Goal: Task Accomplishment & Management: Complete application form

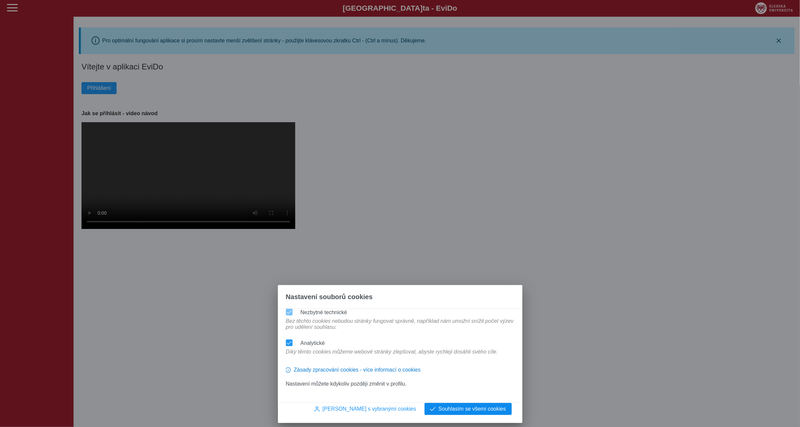
click at [459, 409] on span "Souhlasím se všemi cookies" at bounding box center [473, 409] width 68 height 6
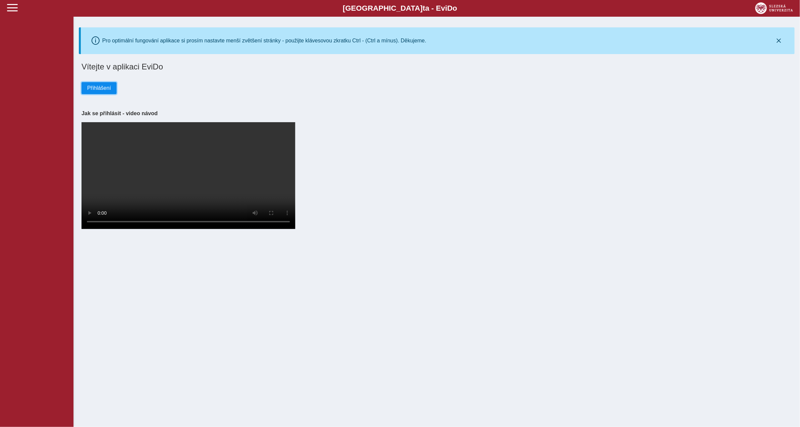
click at [98, 88] on span "Přihlášení" at bounding box center [99, 88] width 24 height 6
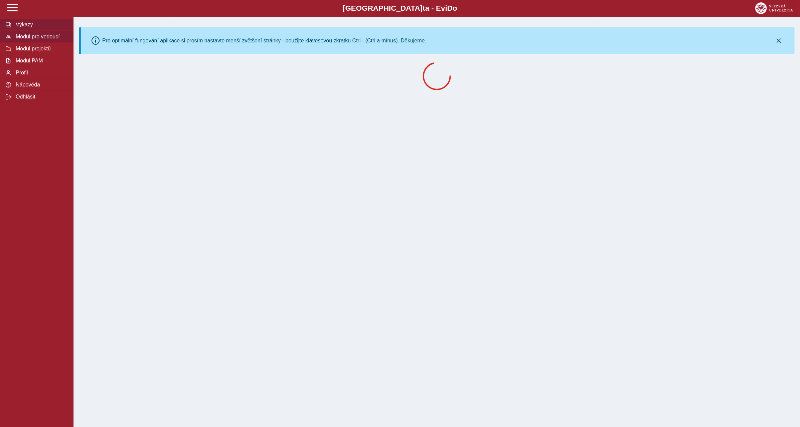
click at [46, 38] on span "Modul pro vedoucí" at bounding box center [41, 37] width 54 height 6
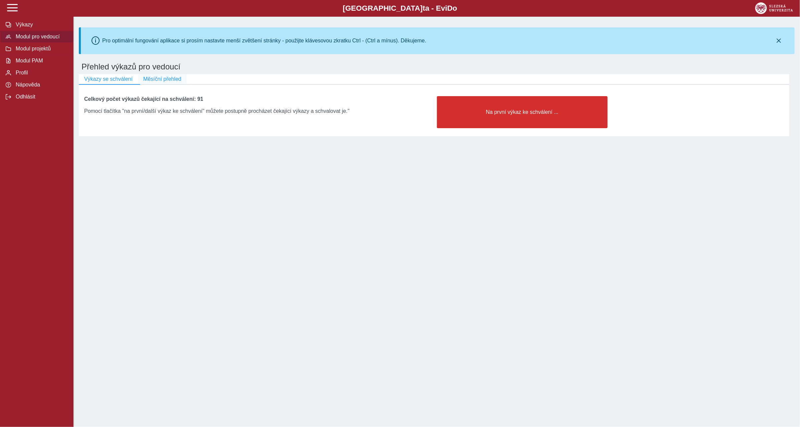
click at [163, 79] on span "Měsíční přehled" at bounding box center [162, 79] width 38 height 6
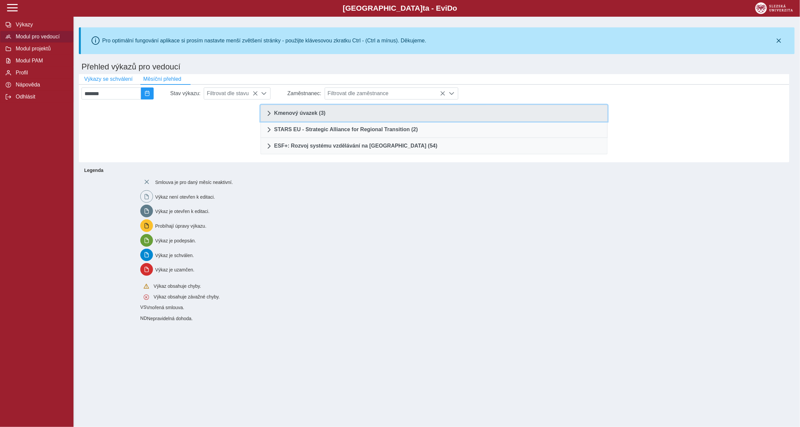
click at [388, 110] on link "Kmenový úvazek (3)" at bounding box center [435, 113] width 348 height 17
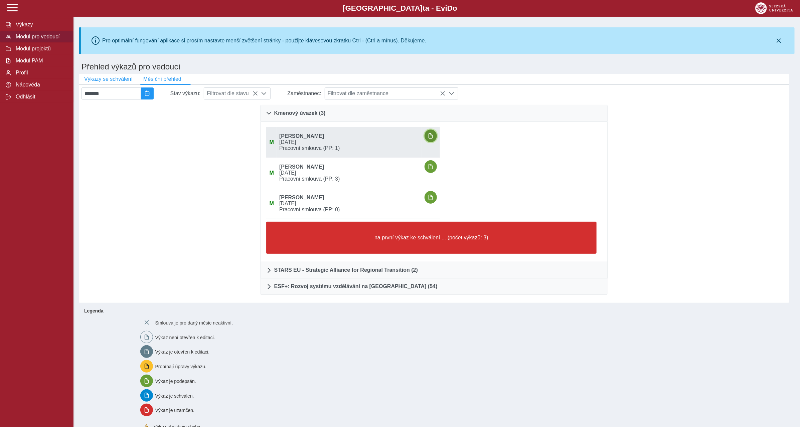
click at [437, 136] on button "button" at bounding box center [431, 136] width 13 height 13
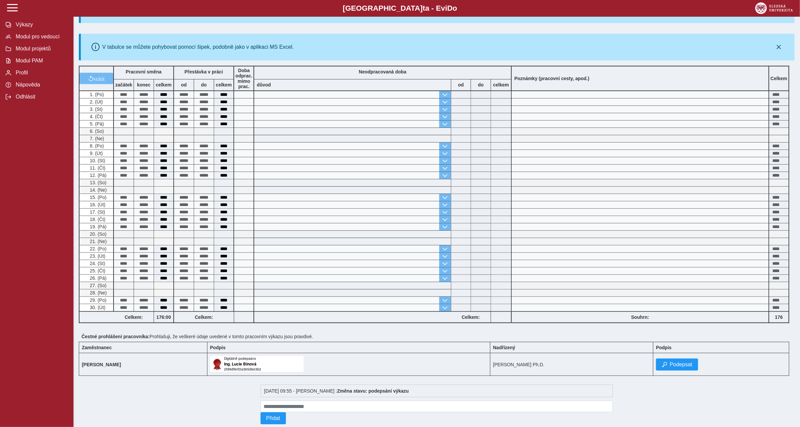
scroll to position [142, 0]
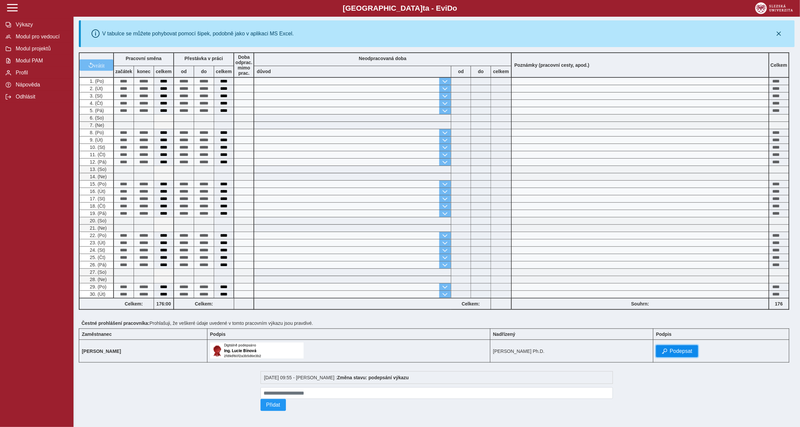
click at [676, 347] on button "Podepsat" at bounding box center [677, 352] width 42 height 12
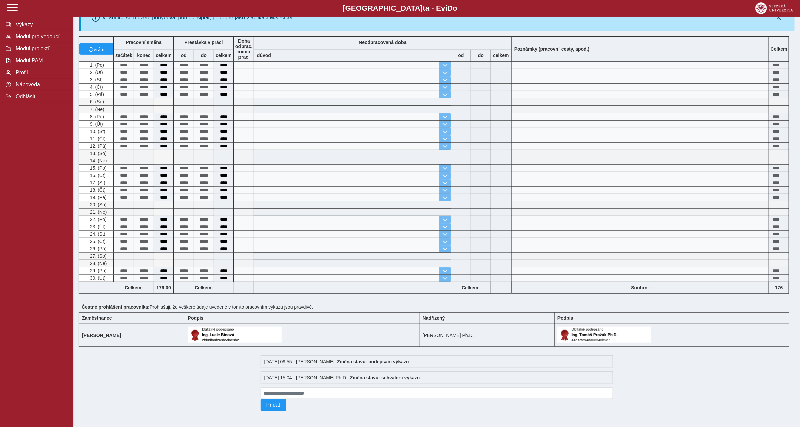
scroll to position [0, 0]
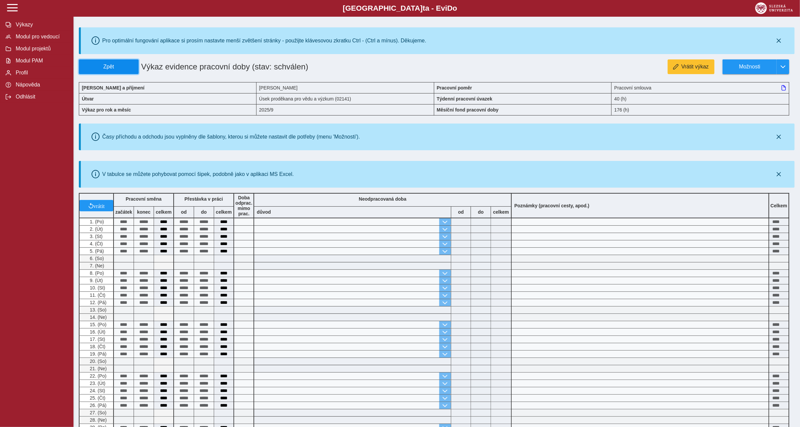
click at [124, 69] on span "Zpět" at bounding box center [109, 67] width 54 height 6
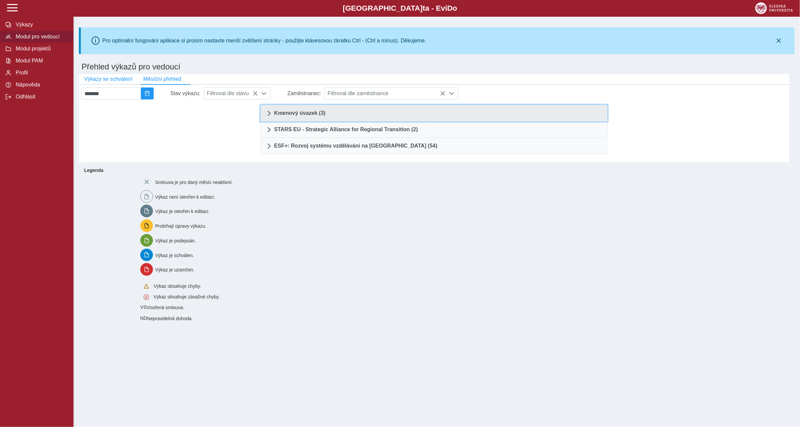
click at [396, 113] on link "Kmenový úvazek (3)" at bounding box center [435, 113] width 348 height 17
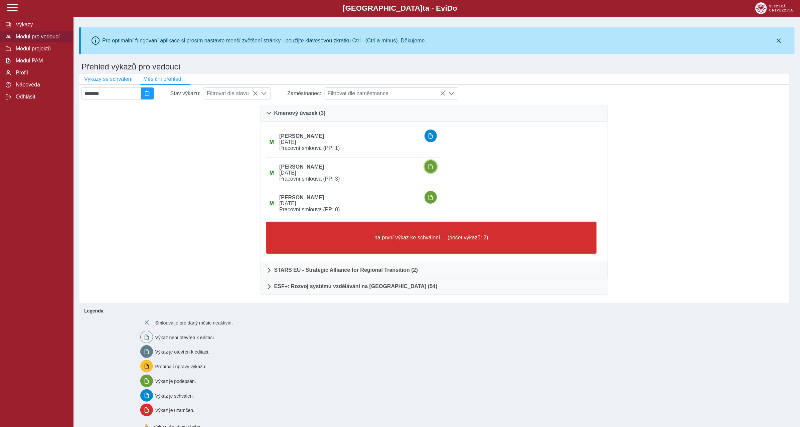
click at [433, 166] on span "button" at bounding box center [430, 166] width 5 height 5
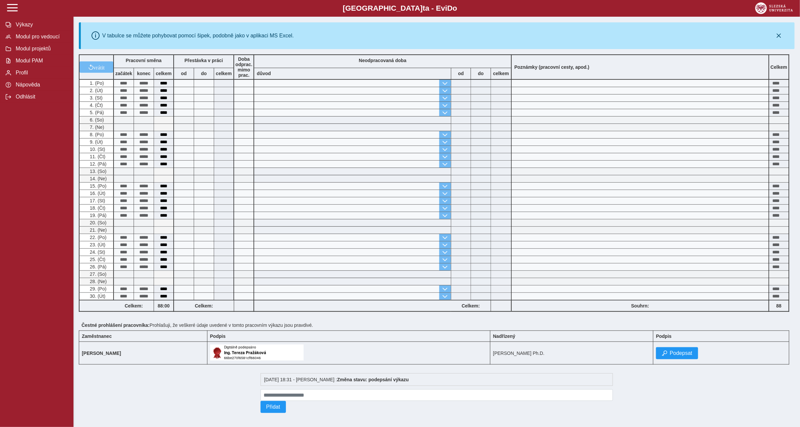
scroll to position [142, 0]
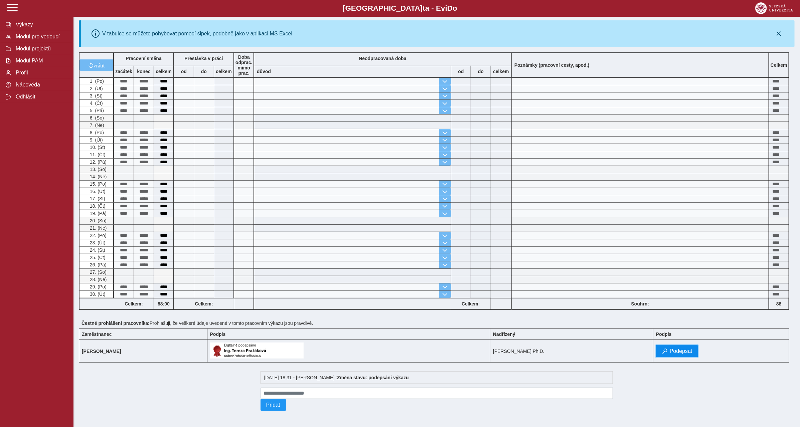
click at [693, 350] on span "Podepsat" at bounding box center [681, 352] width 23 height 6
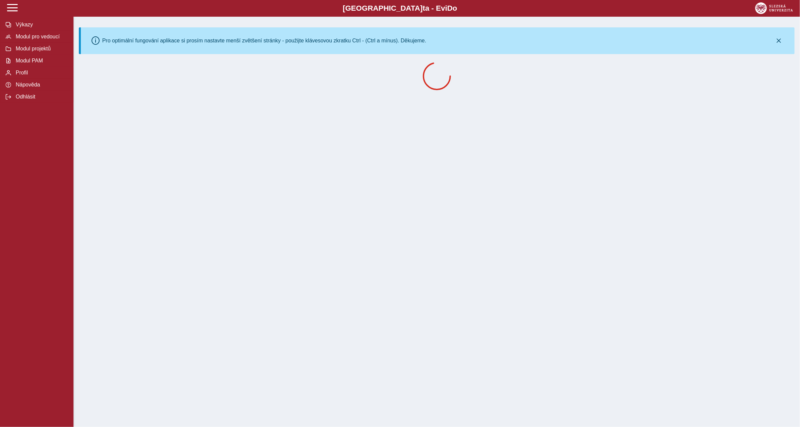
scroll to position [0, 0]
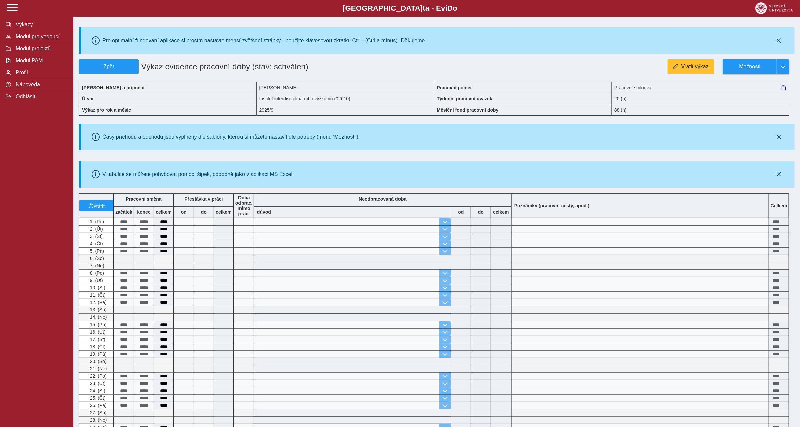
click at [104, 58] on div "Pro optimální fungování aplikace si prosím nastavte menší zvětšení stránky - po…" at bounding box center [437, 292] width 727 height 584
click at [106, 62] on button "Zpět" at bounding box center [109, 66] width 60 height 15
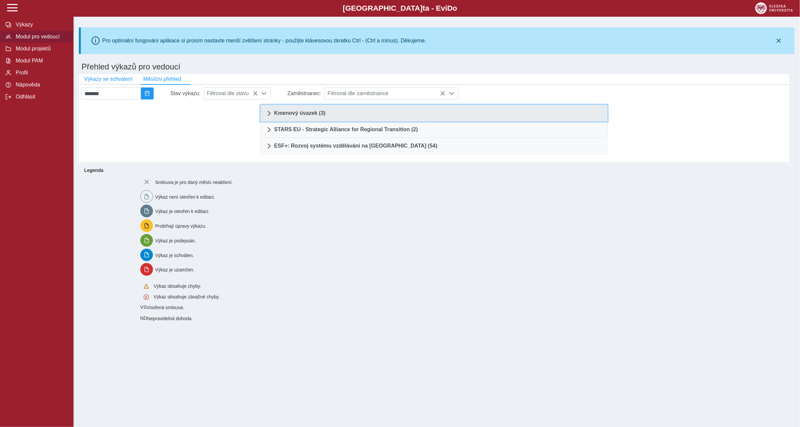
click at [406, 114] on link "Kmenový úvazek (3)" at bounding box center [435, 113] width 348 height 17
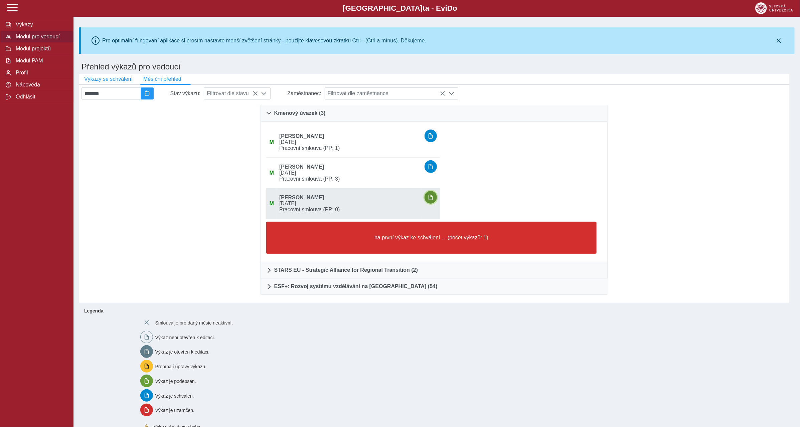
click at [433, 199] on span "button" at bounding box center [430, 197] width 5 height 5
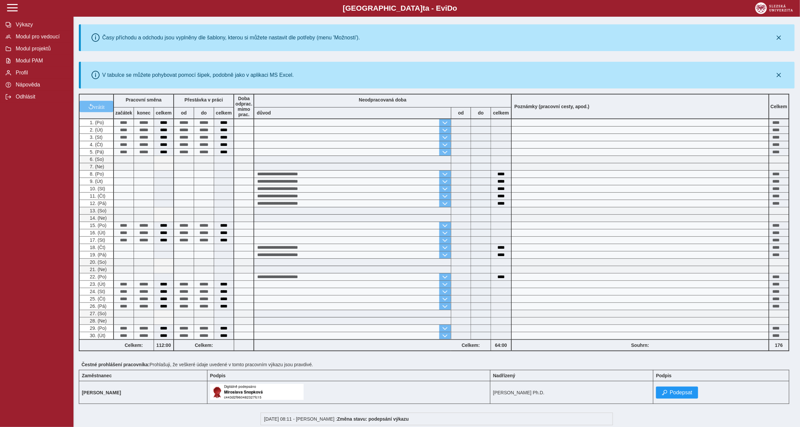
scroll to position [142, 0]
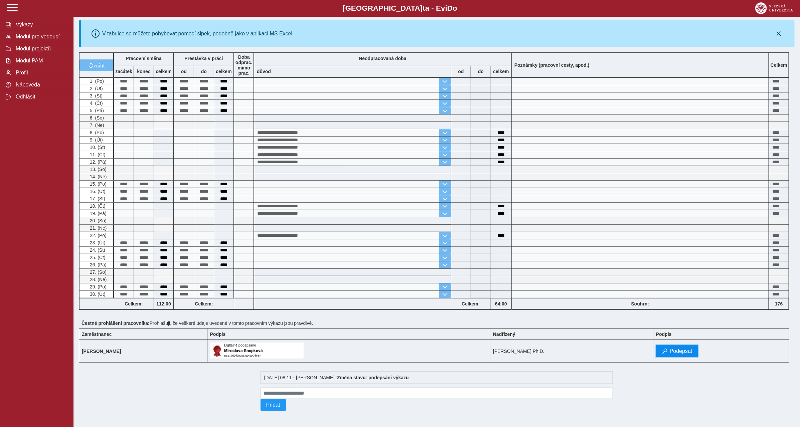
click at [698, 356] on button "Podepsat" at bounding box center [677, 352] width 42 height 12
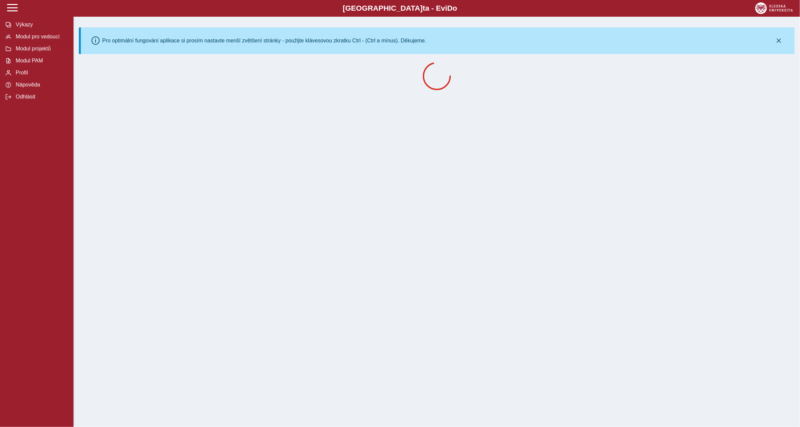
scroll to position [0, 0]
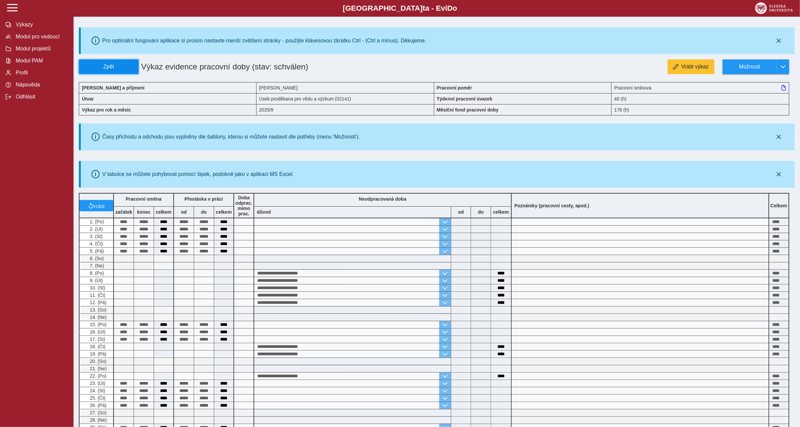
click at [109, 67] on span "Zpět" at bounding box center [109, 67] width 54 height 6
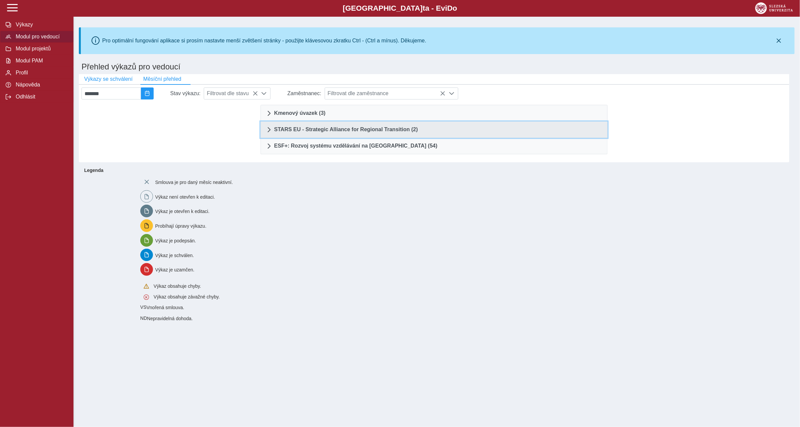
click at [371, 128] on span "STARS EU - Strategic Alliance for Regional Transition (2)" at bounding box center [346, 129] width 144 height 5
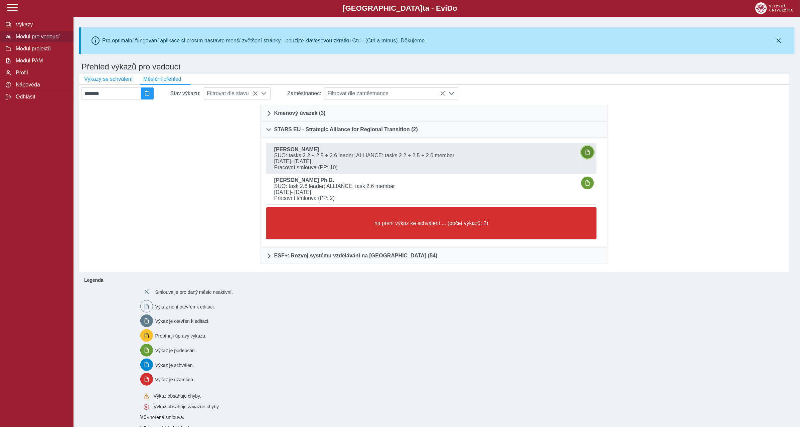
click at [589, 155] on button "button" at bounding box center [587, 152] width 13 height 13
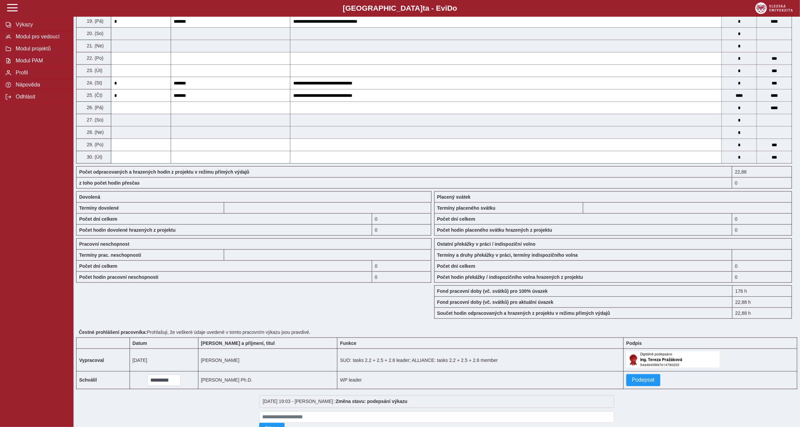
scroll to position [429, 0]
click at [642, 383] on span "Podepsat" at bounding box center [643, 380] width 23 height 6
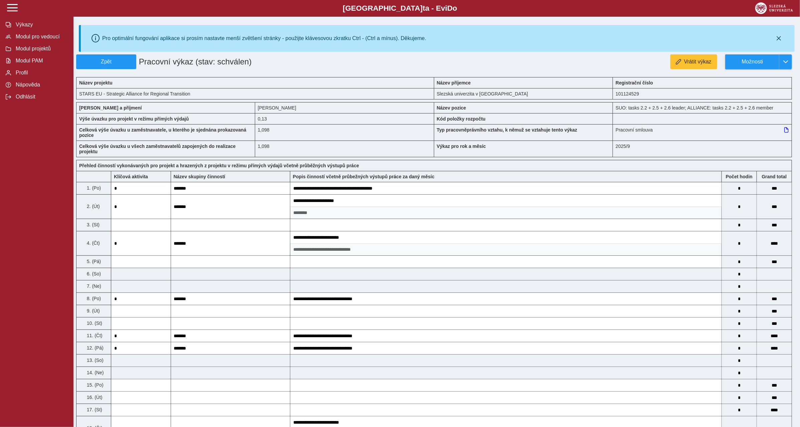
scroll to position [0, 0]
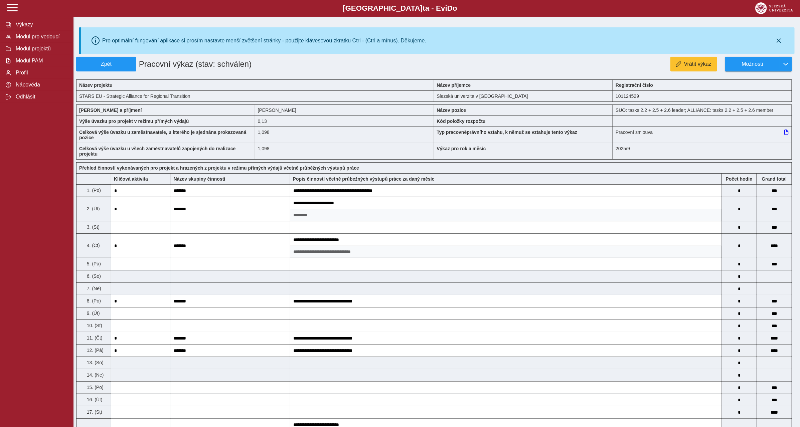
click at [140, 67] on h1 "Pracovní výkaz (stav: schválen)" at bounding box center [256, 64] width 241 height 15
click at [131, 67] on span "Zpět" at bounding box center [106, 64] width 54 height 6
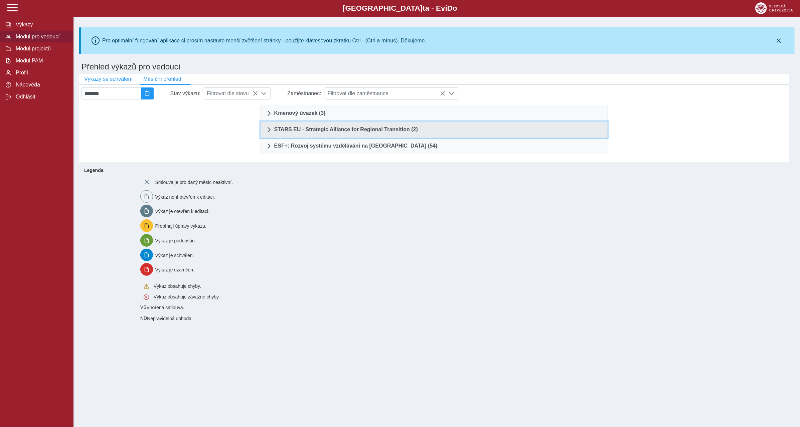
click at [354, 127] on span "STARS EU - Strategic Alliance for Regional Transition (2)" at bounding box center [346, 129] width 144 height 5
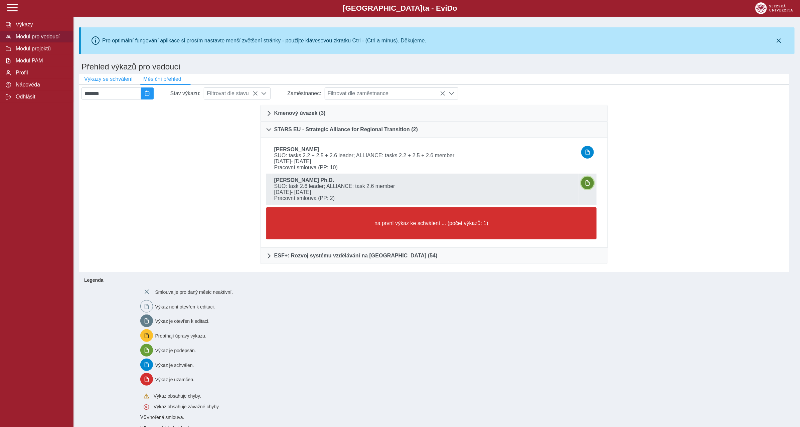
click at [591, 184] on button "button" at bounding box center [587, 183] width 13 height 13
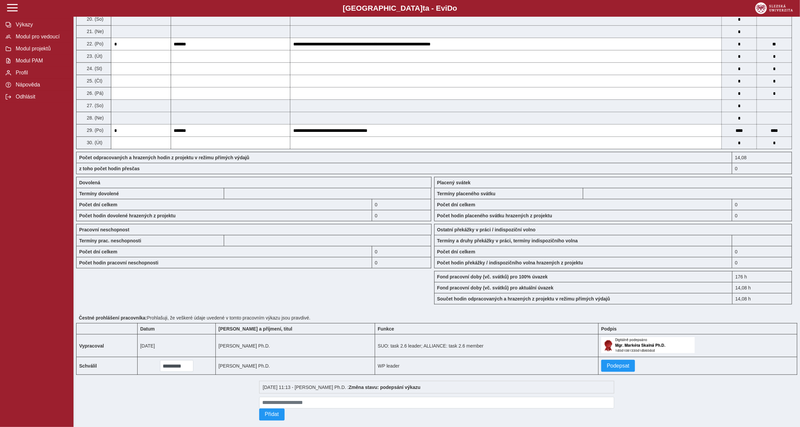
scroll to position [422, 0]
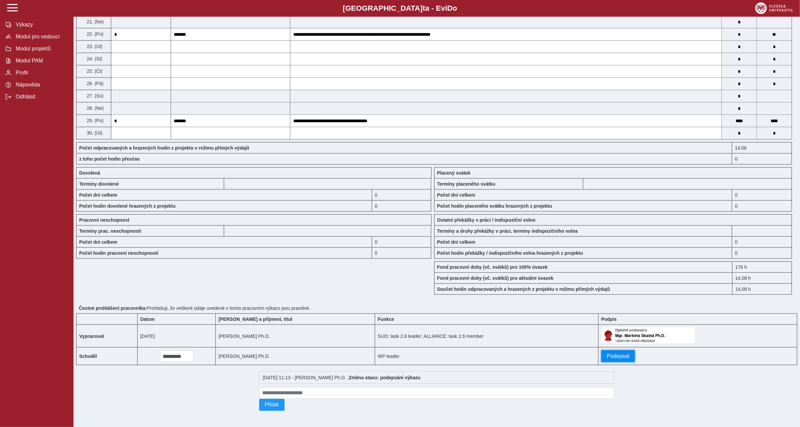
click at [617, 354] on span "Podepsat" at bounding box center [618, 357] width 23 height 6
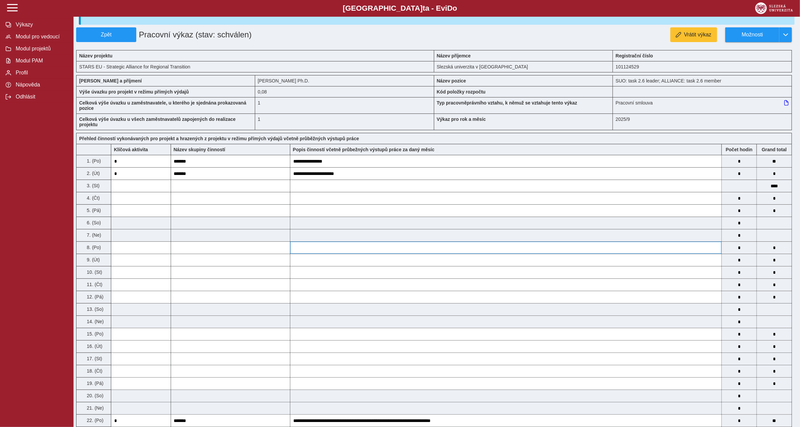
scroll to position [0, 0]
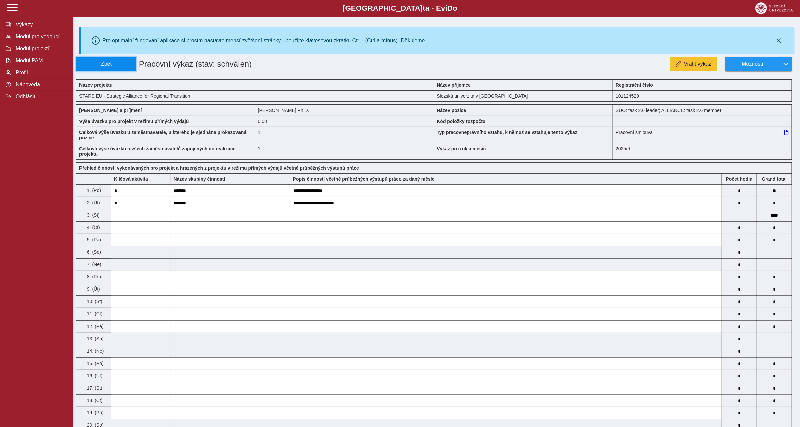
click at [136, 67] on button "Zpět" at bounding box center [106, 64] width 60 height 15
